Goal: Navigation & Orientation: Understand site structure

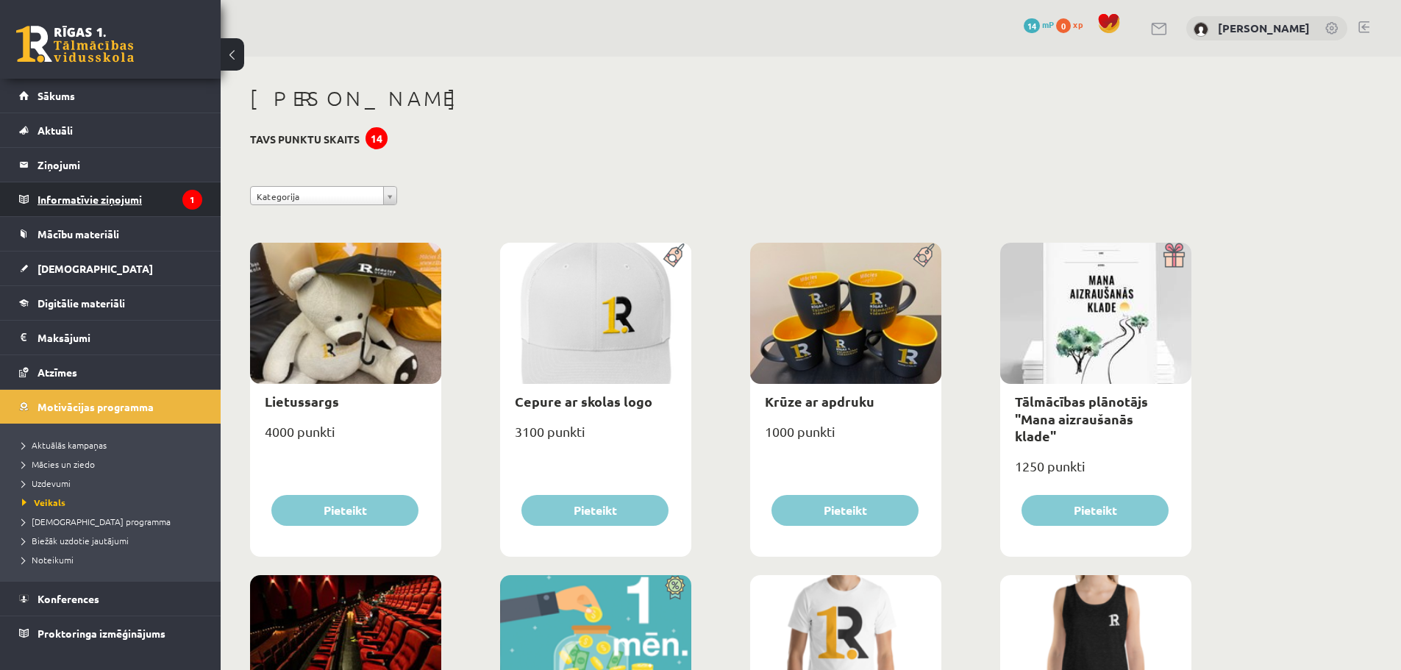
click at [109, 201] on legend "Informatīvie ziņojumi 1" at bounding box center [120, 199] width 165 height 34
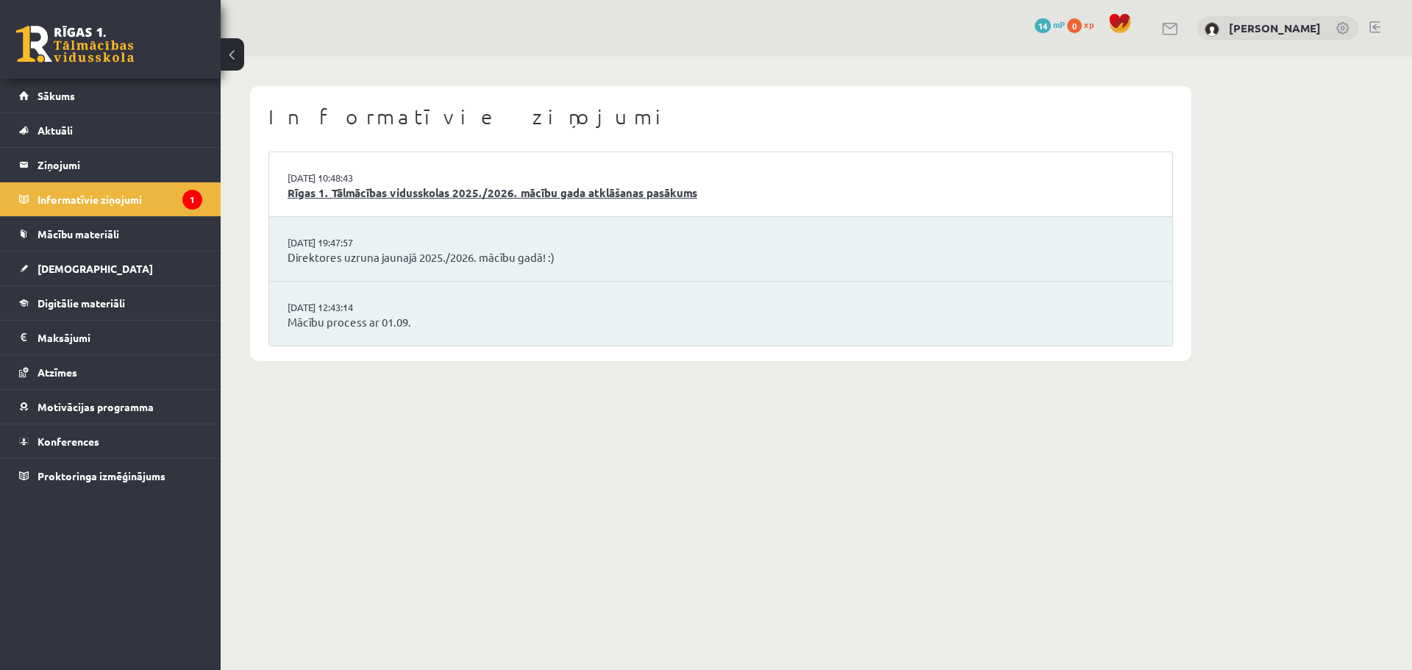
click at [341, 190] on link "Rīgas 1. Tālmācības vidusskolas 2025./2026. mācību gada atklāšanas pasākums" at bounding box center [721, 193] width 866 height 17
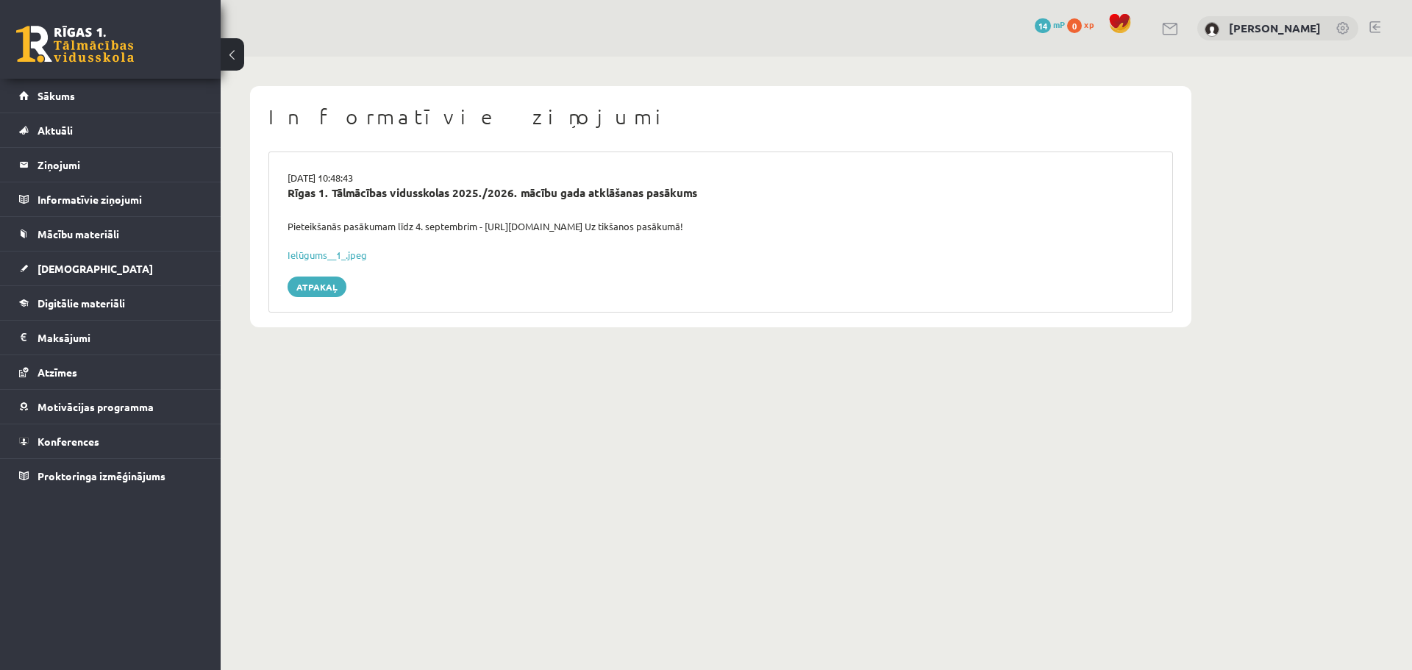
click at [229, 57] on button at bounding box center [233, 54] width 24 height 32
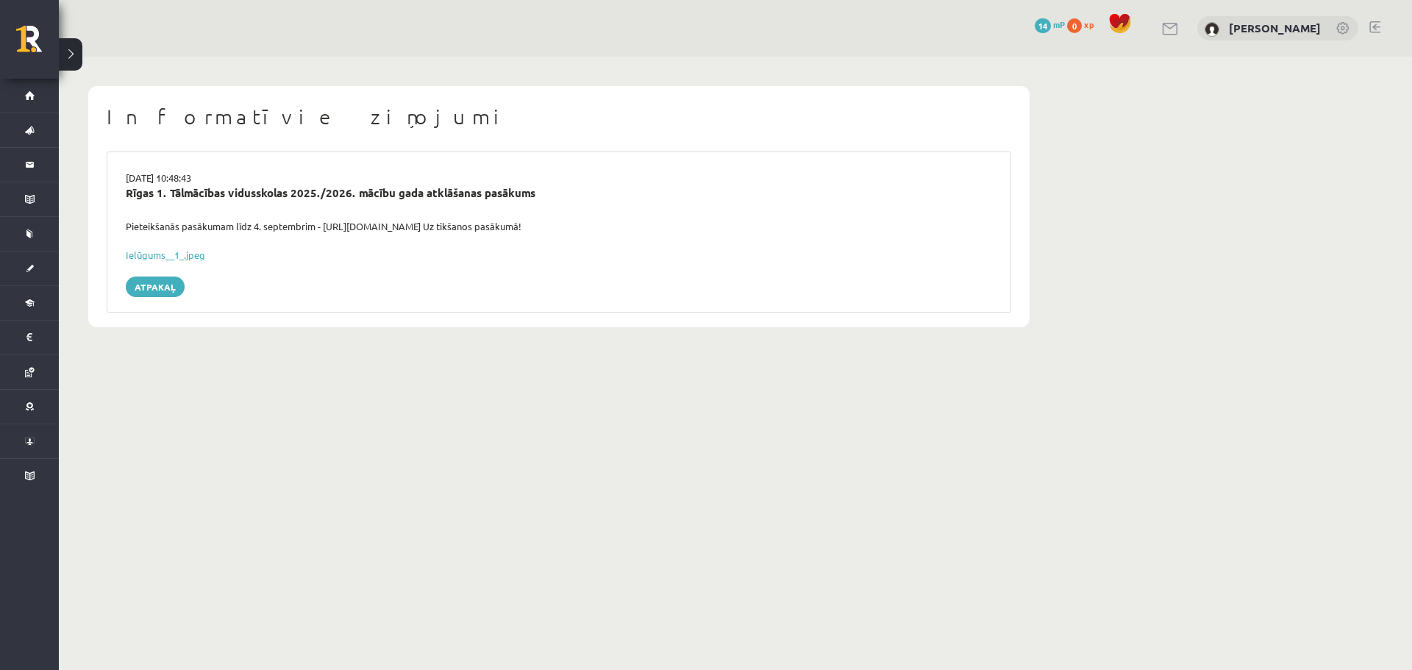
click at [74, 55] on button at bounding box center [71, 54] width 24 height 32
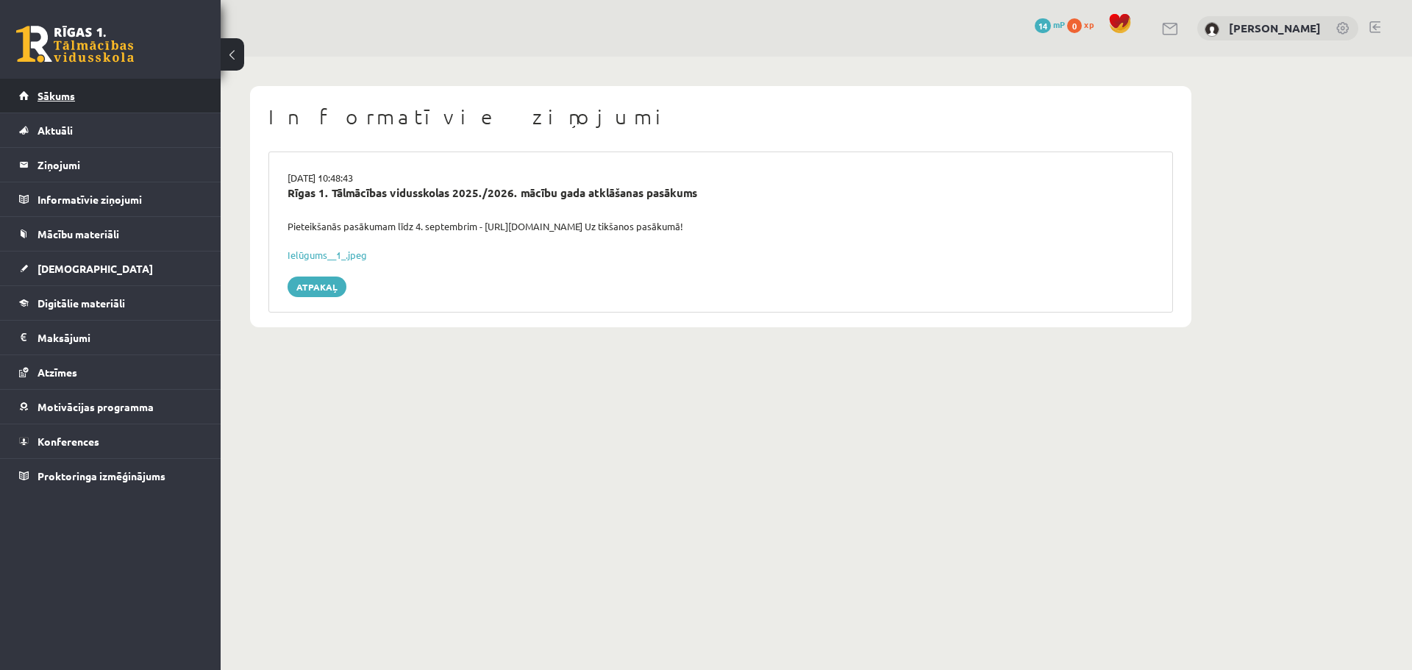
click at [79, 101] on link "Sākums" at bounding box center [110, 96] width 183 height 34
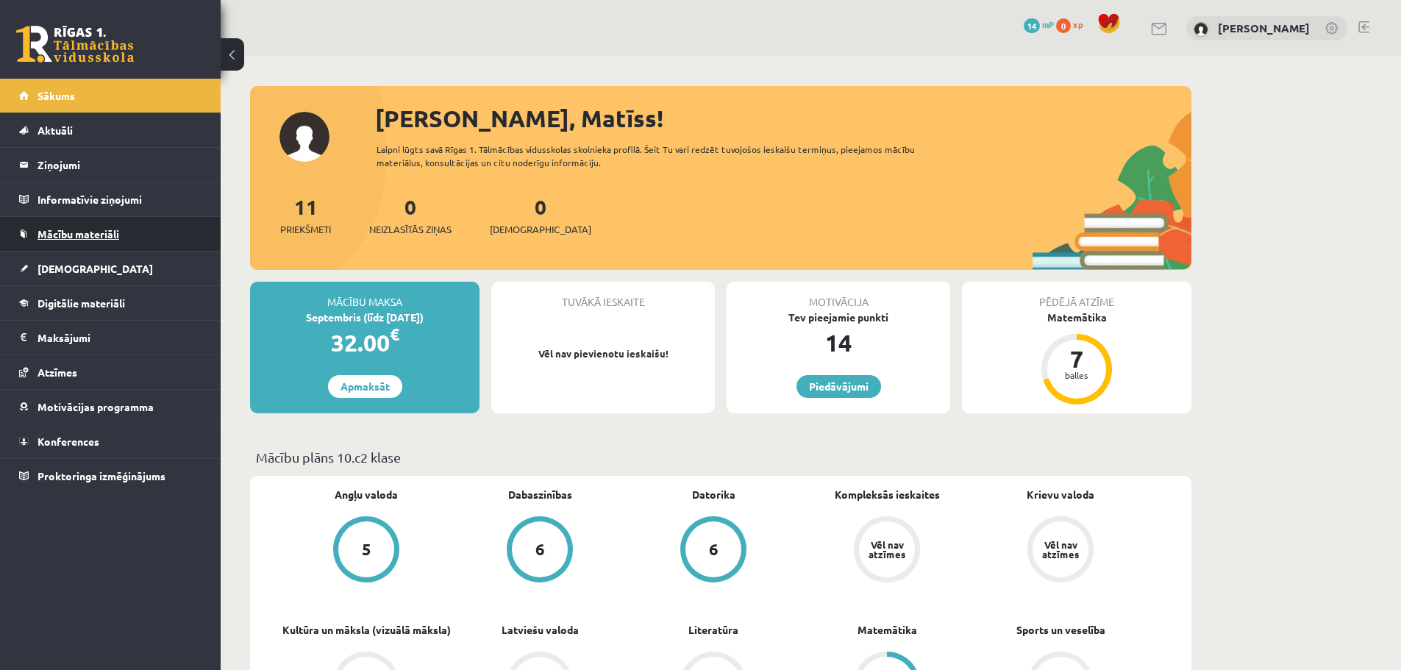
click at [82, 234] on span "Mācību materiāli" at bounding box center [79, 233] width 82 height 13
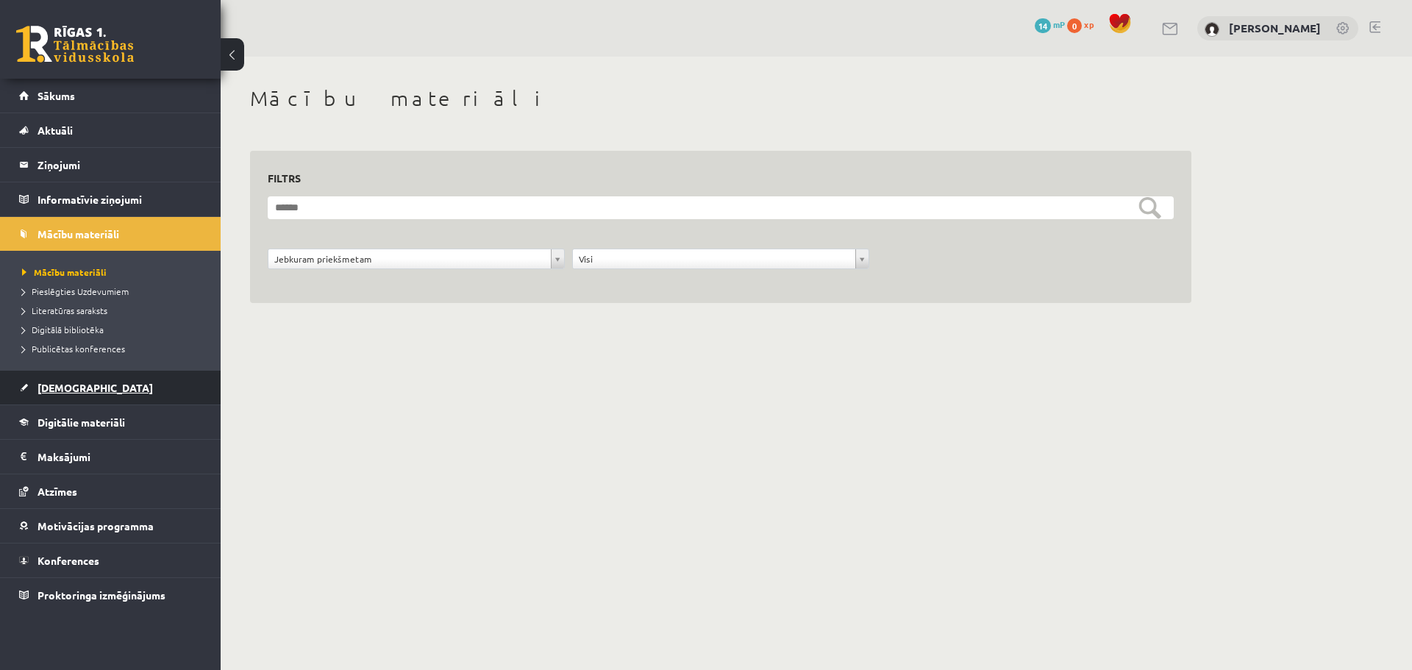
click at [68, 397] on link "[DEMOGRAPHIC_DATA]" at bounding box center [110, 388] width 183 height 34
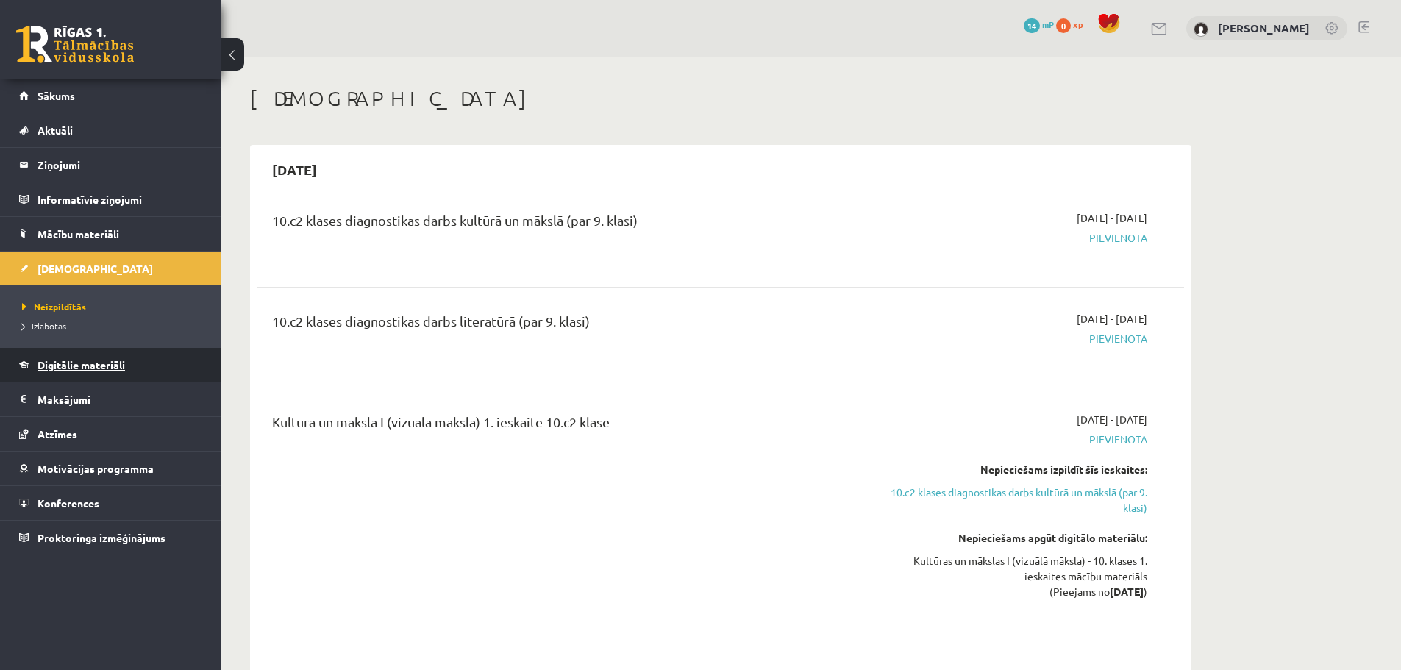
click at [79, 368] on span "Digitālie materiāli" at bounding box center [82, 364] width 88 height 13
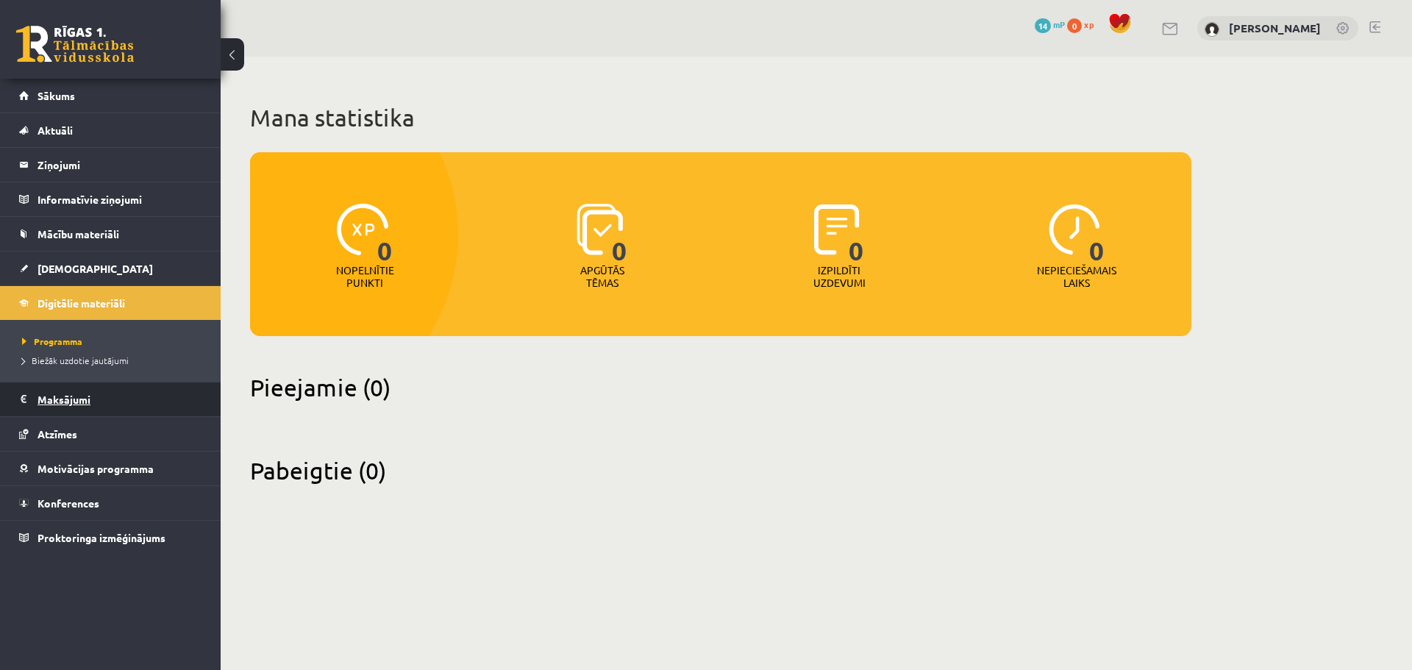
click at [72, 395] on legend "Maksājumi 0" at bounding box center [120, 399] width 165 height 34
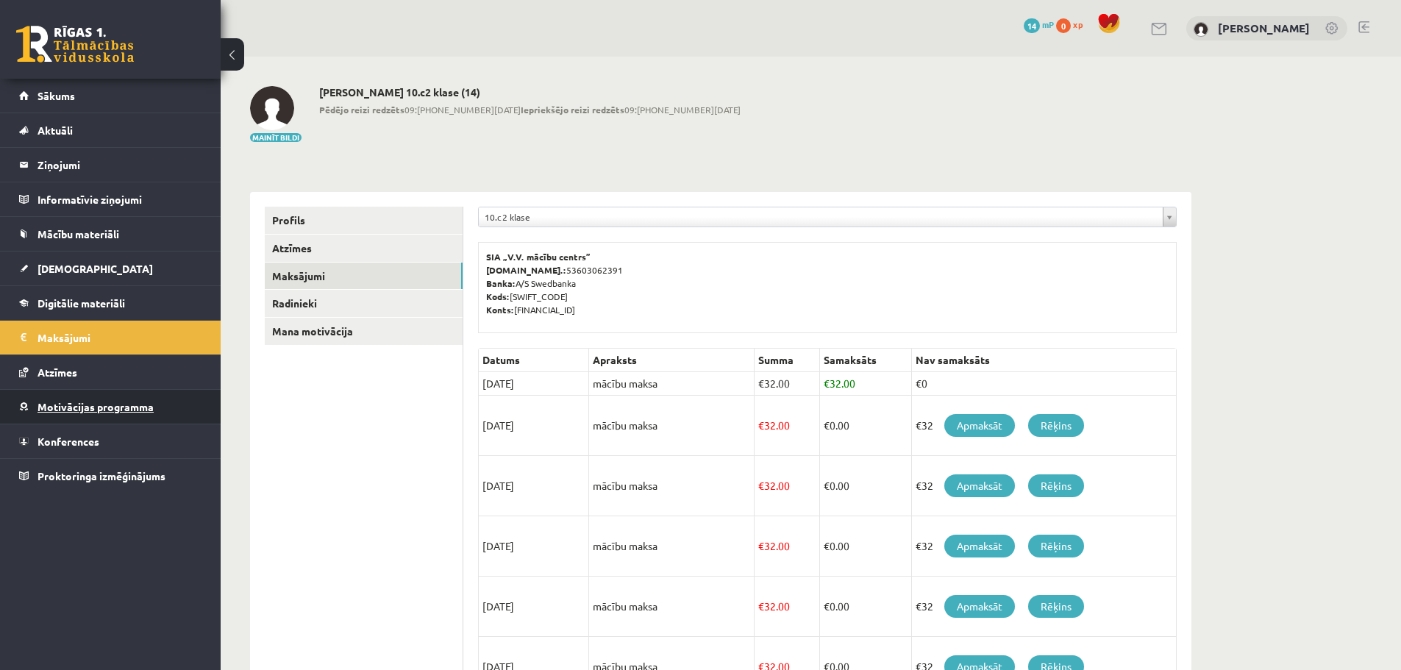
click at [72, 409] on span "Motivācijas programma" at bounding box center [96, 406] width 116 height 13
